Goal: Task Accomplishment & Management: Manage account settings

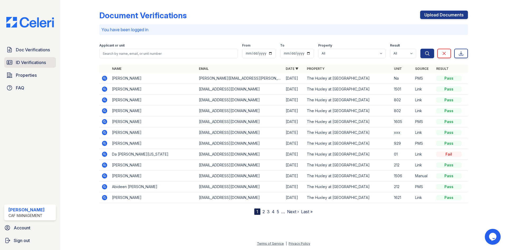
click at [32, 62] on span "ID Verifications" at bounding box center [31, 62] width 30 height 6
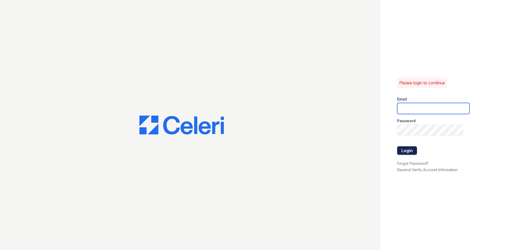
type input "[DOMAIN_NAME][EMAIL_ADDRESS][DOMAIN_NAME]"
click at [407, 147] on button "Login" at bounding box center [408, 150] width 20 height 8
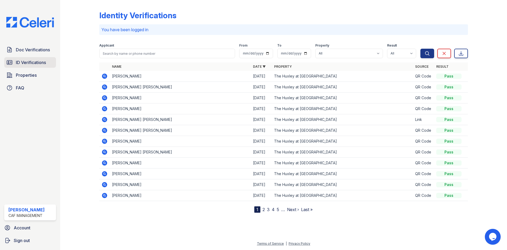
click at [39, 63] on span "ID Verifications" at bounding box center [31, 62] width 30 height 6
